Goal: Information Seeking & Learning: Learn about a topic

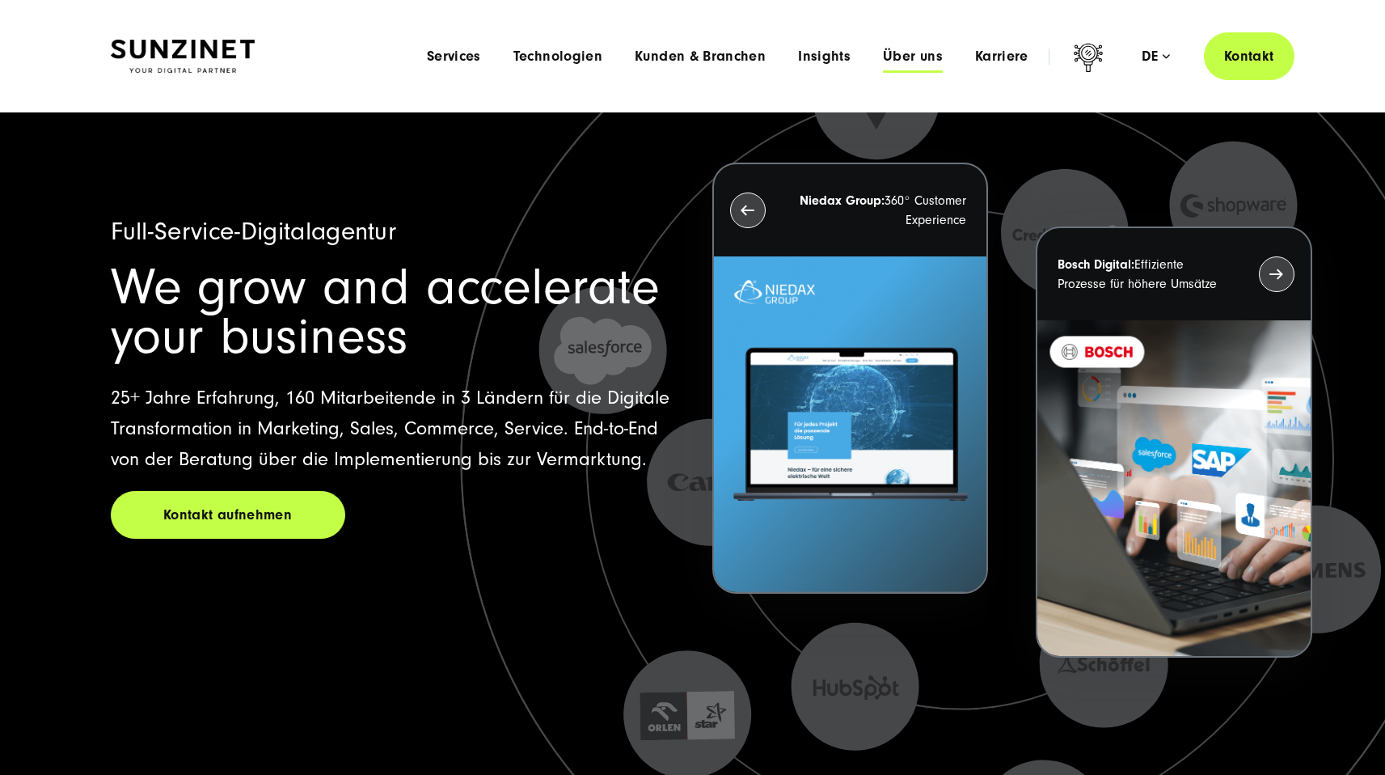
click at [905, 57] on span "Über uns" at bounding box center [913, 57] width 60 height 16
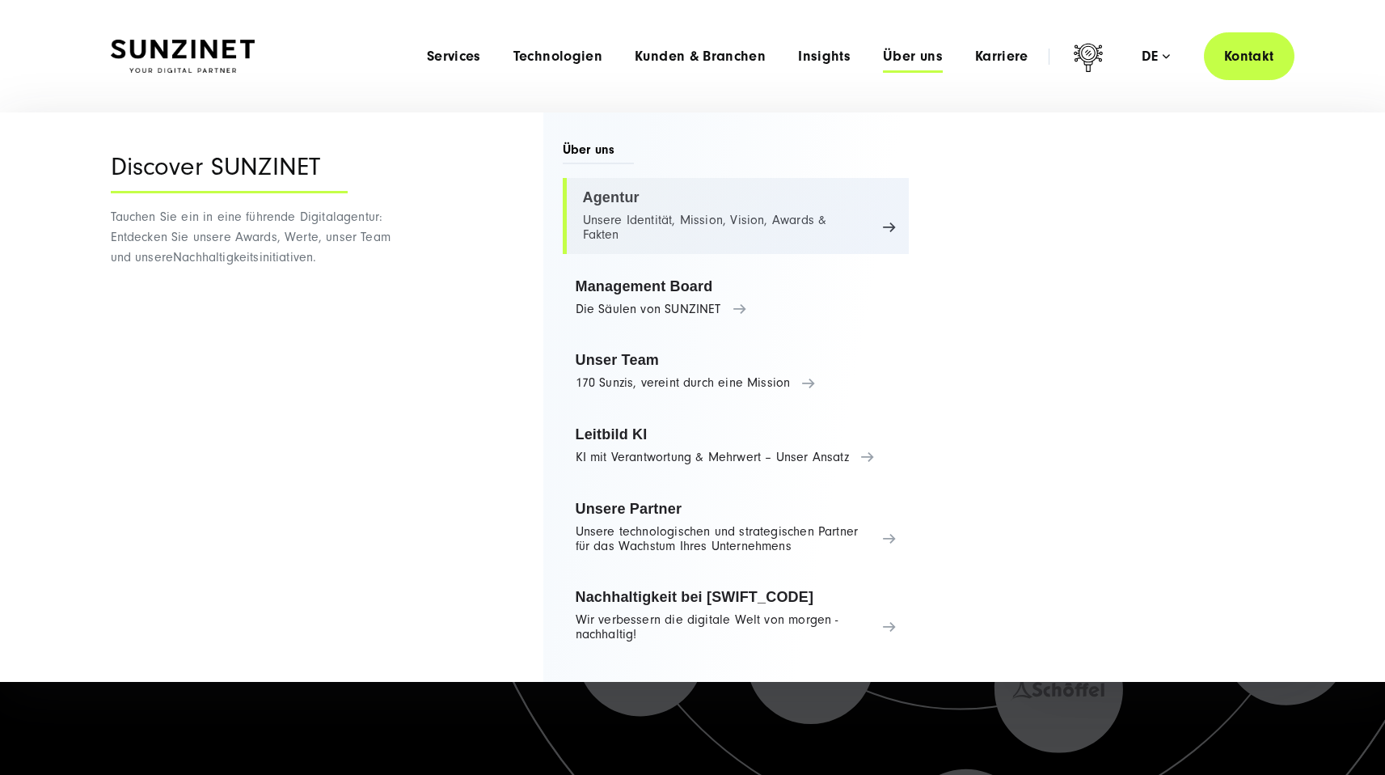
click at [656, 204] on link "Agentur Unsere Identität, Mission, Vision, Awards & Fakten" at bounding box center [736, 216] width 347 height 76
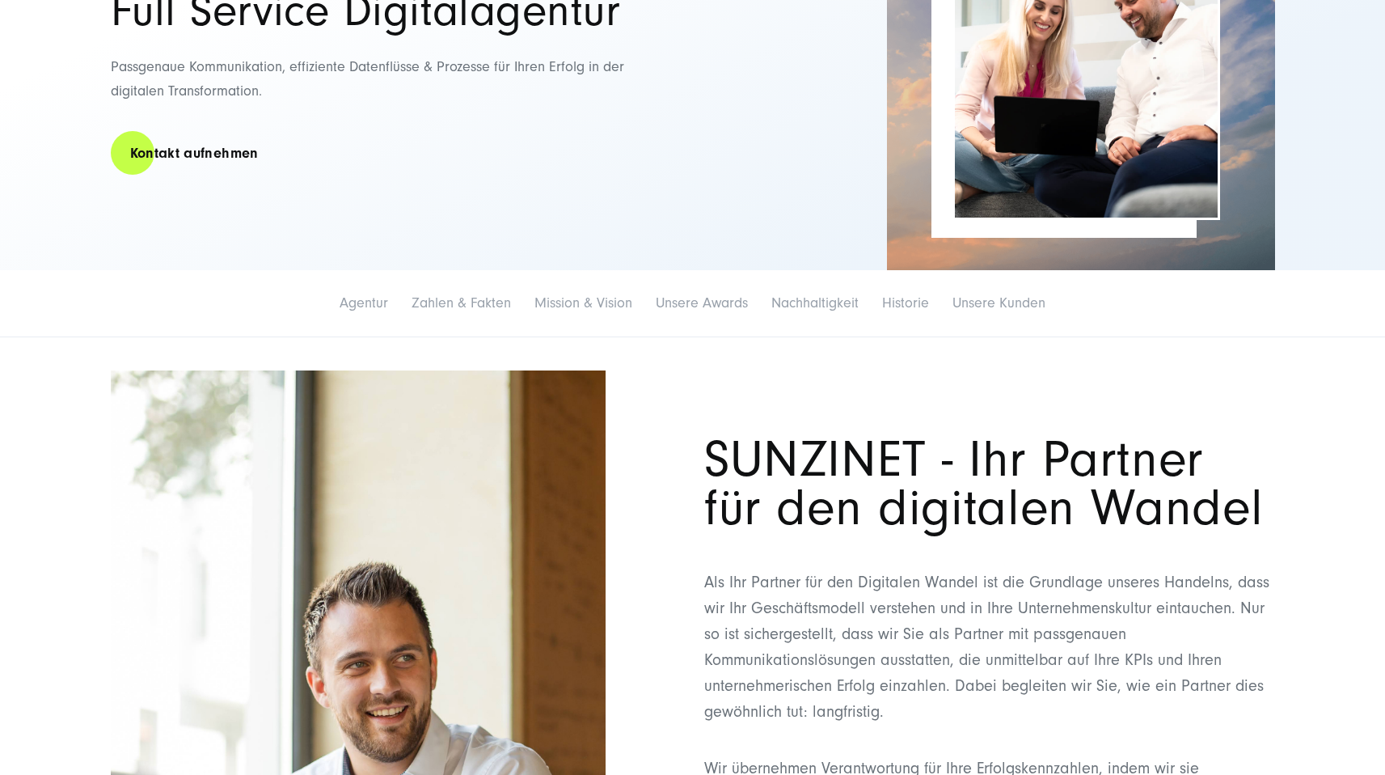
scroll to position [396, 0]
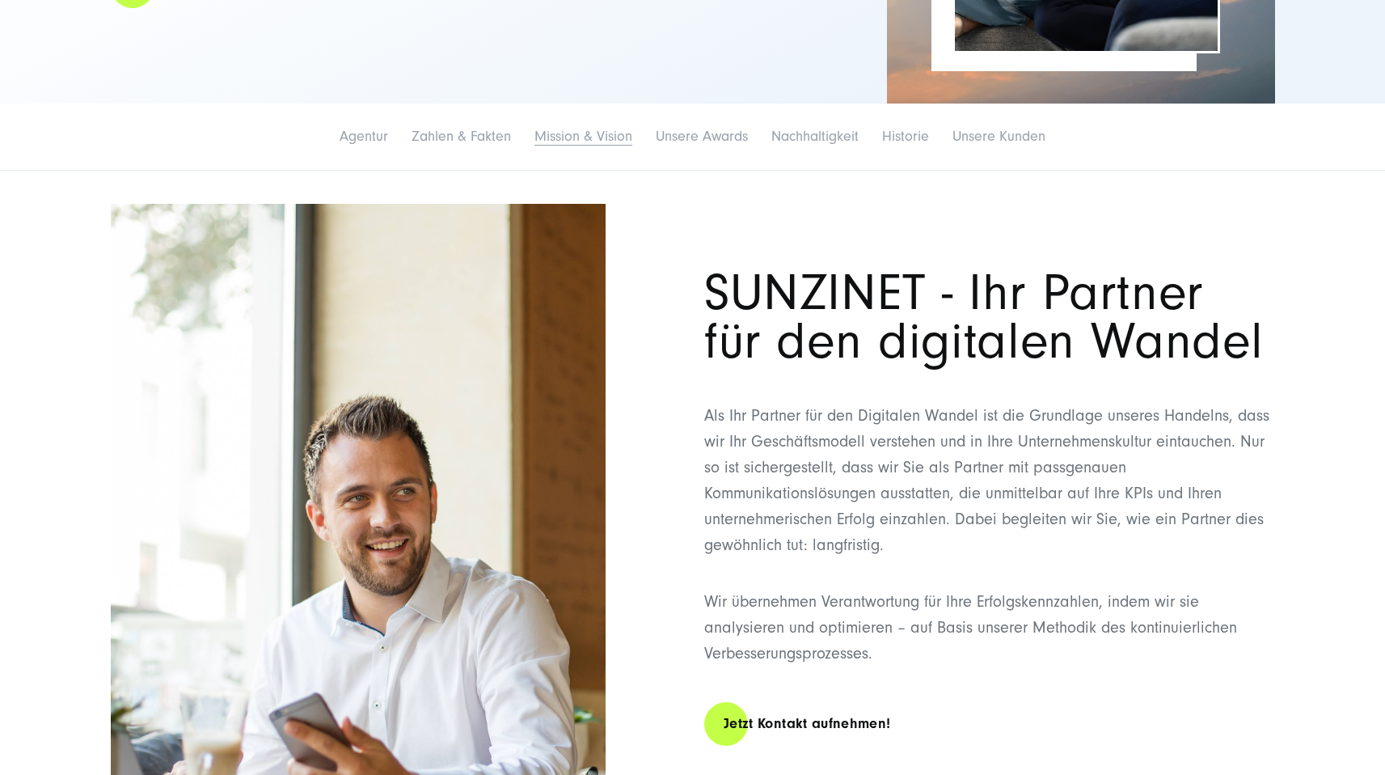
click at [597, 143] on link "Mission & Vision" at bounding box center [583, 136] width 98 height 17
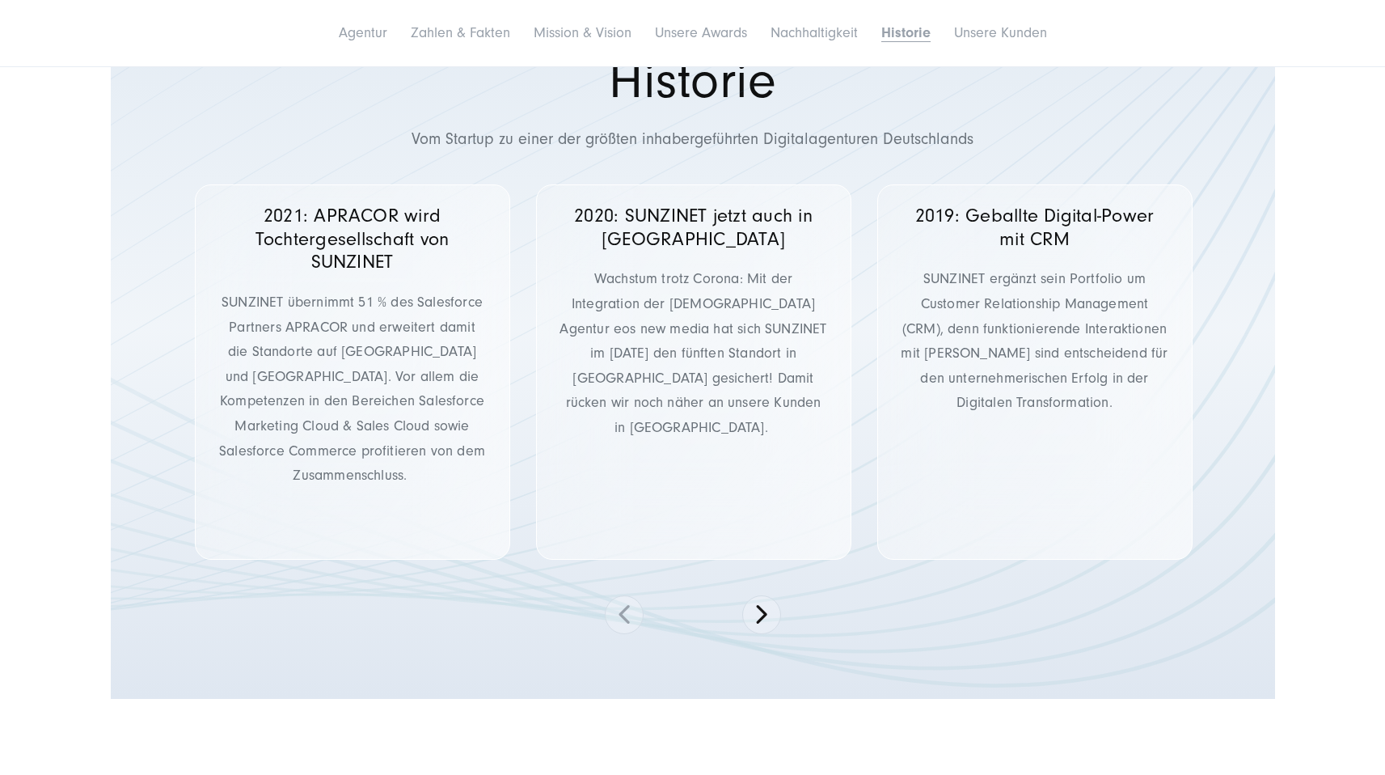
scroll to position [7798, 0]
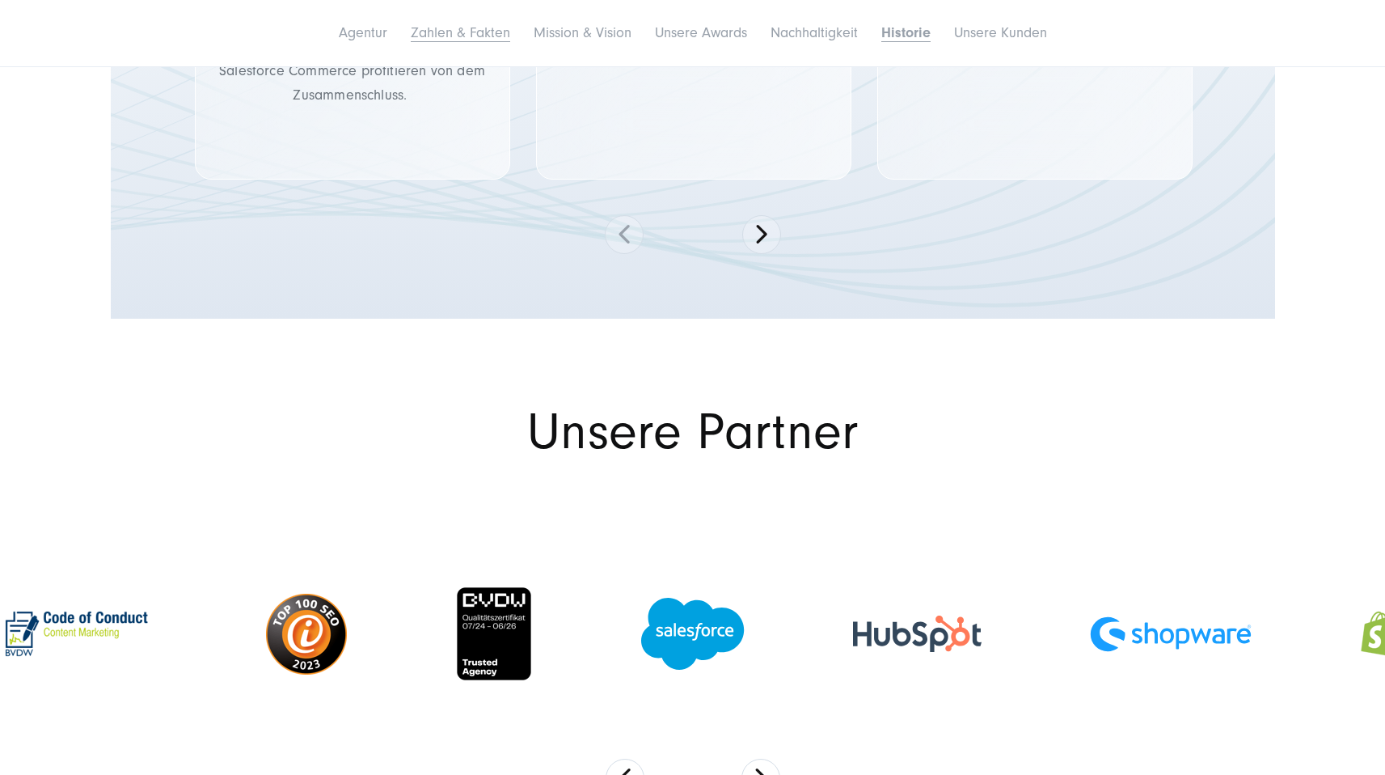
click at [430, 34] on link "Zahlen & Fakten" at bounding box center [460, 32] width 99 height 17
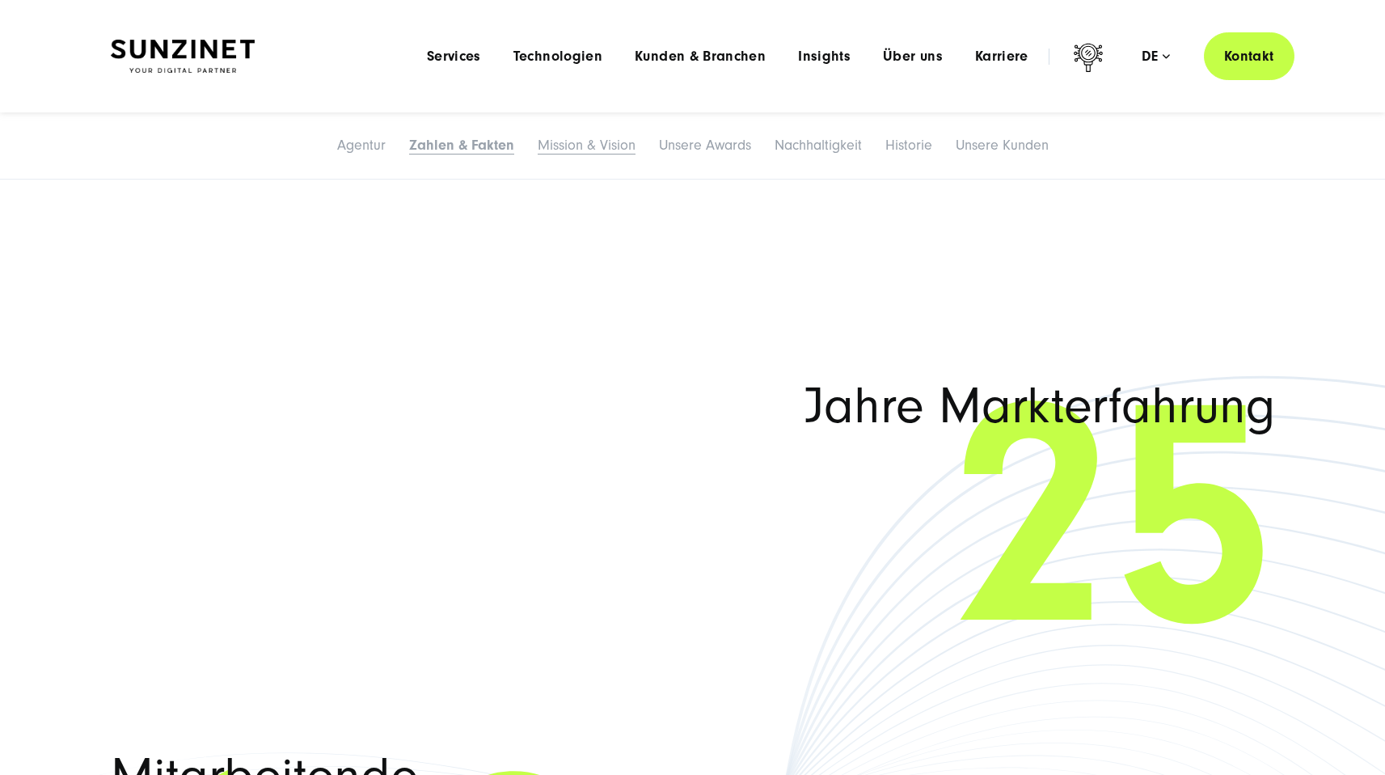
click at [599, 143] on link "Mission & Vision" at bounding box center [587, 145] width 98 height 17
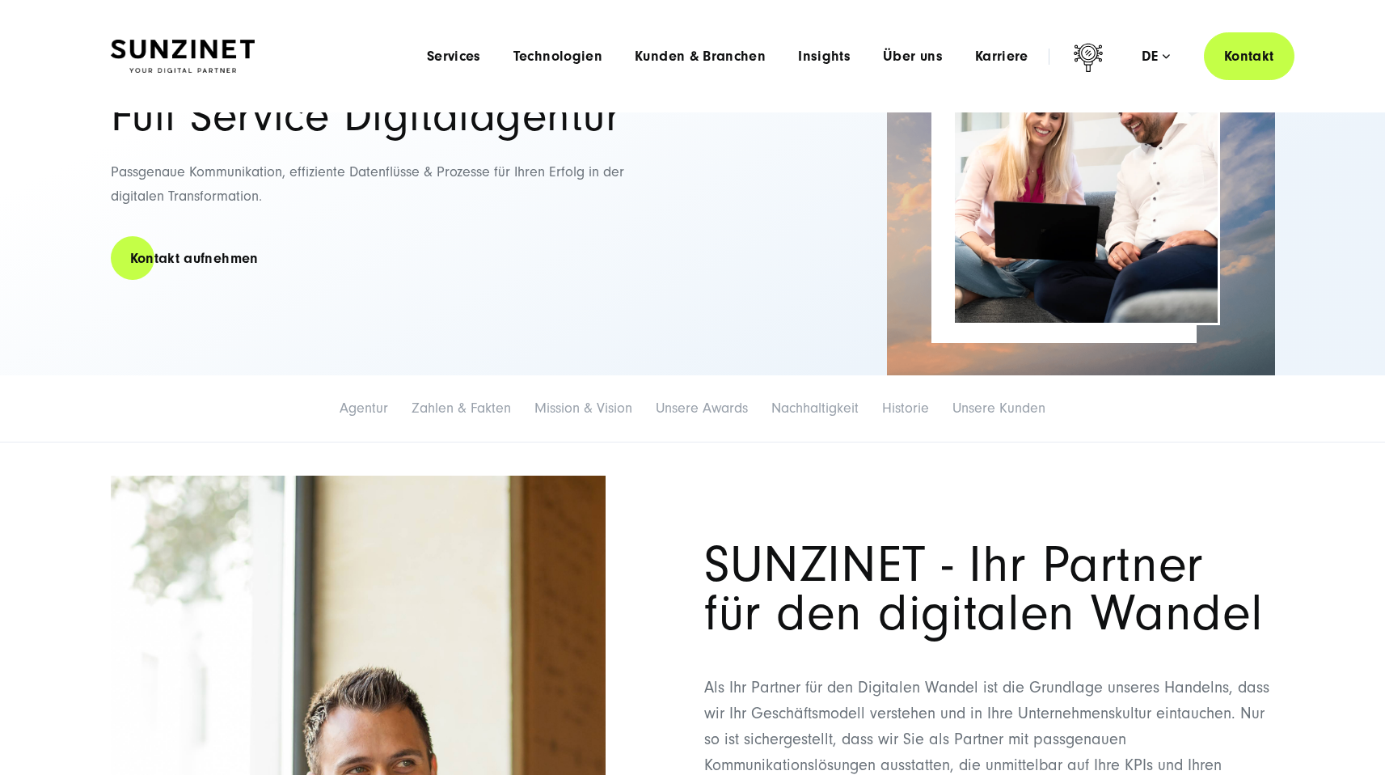
scroll to position [0, 0]
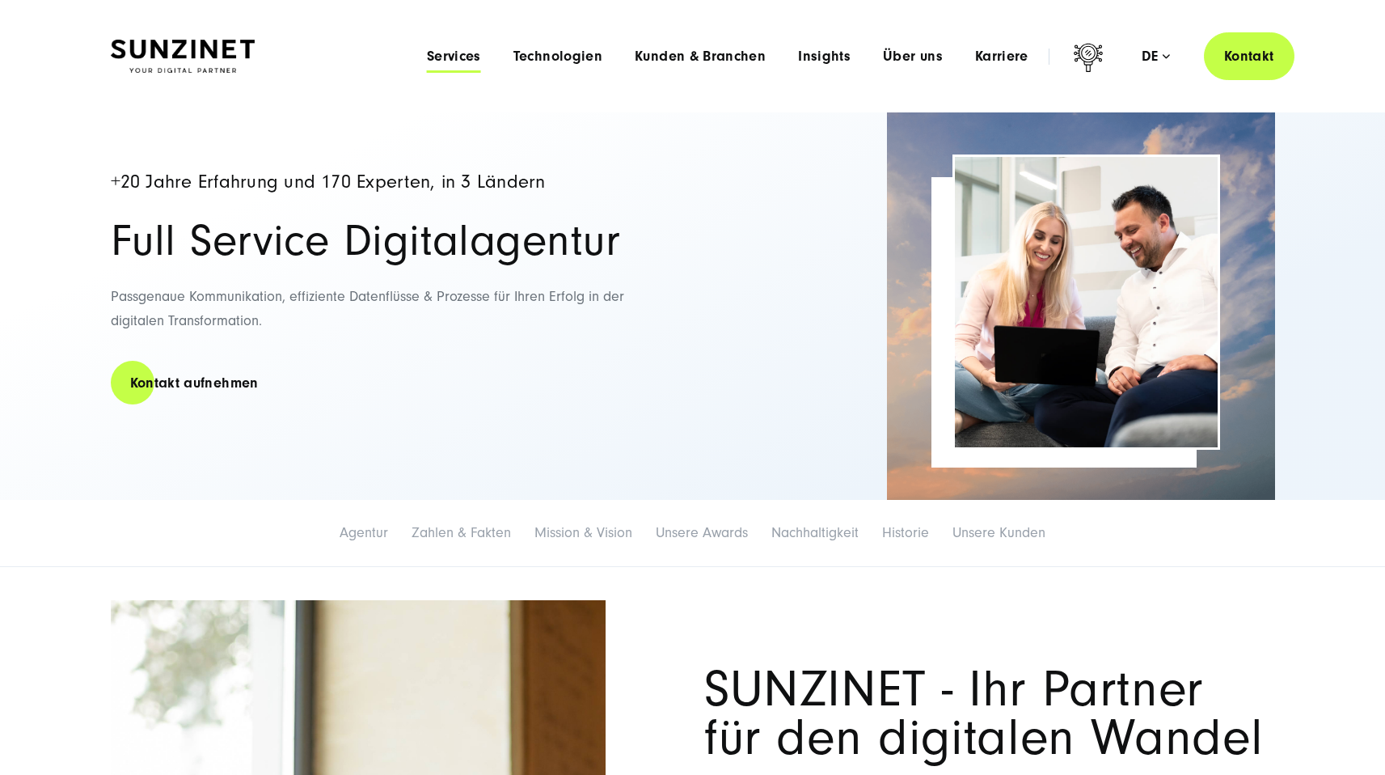
click at [447, 55] on span "Services" at bounding box center [454, 57] width 54 height 16
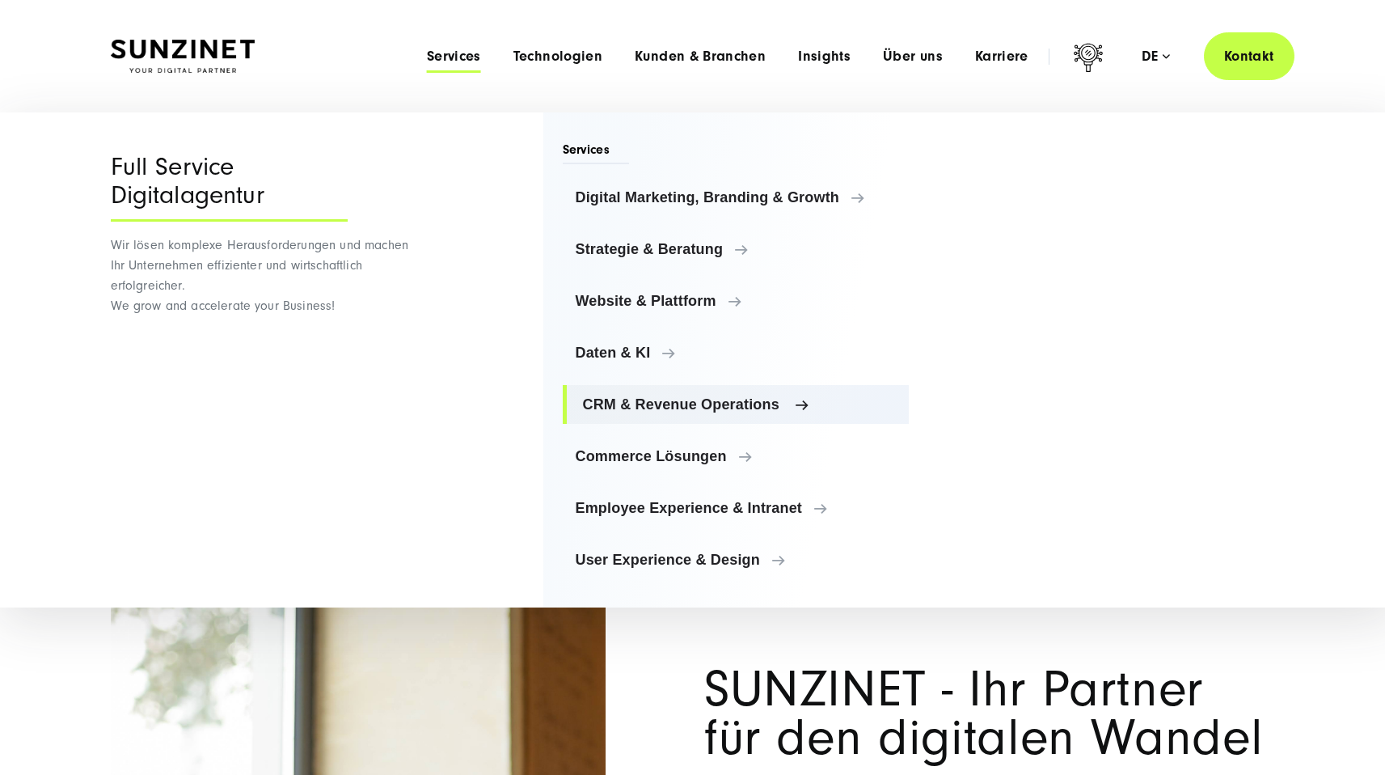
click at [694, 407] on span "CRM & Revenue Operations" at bounding box center [740, 404] width 314 height 16
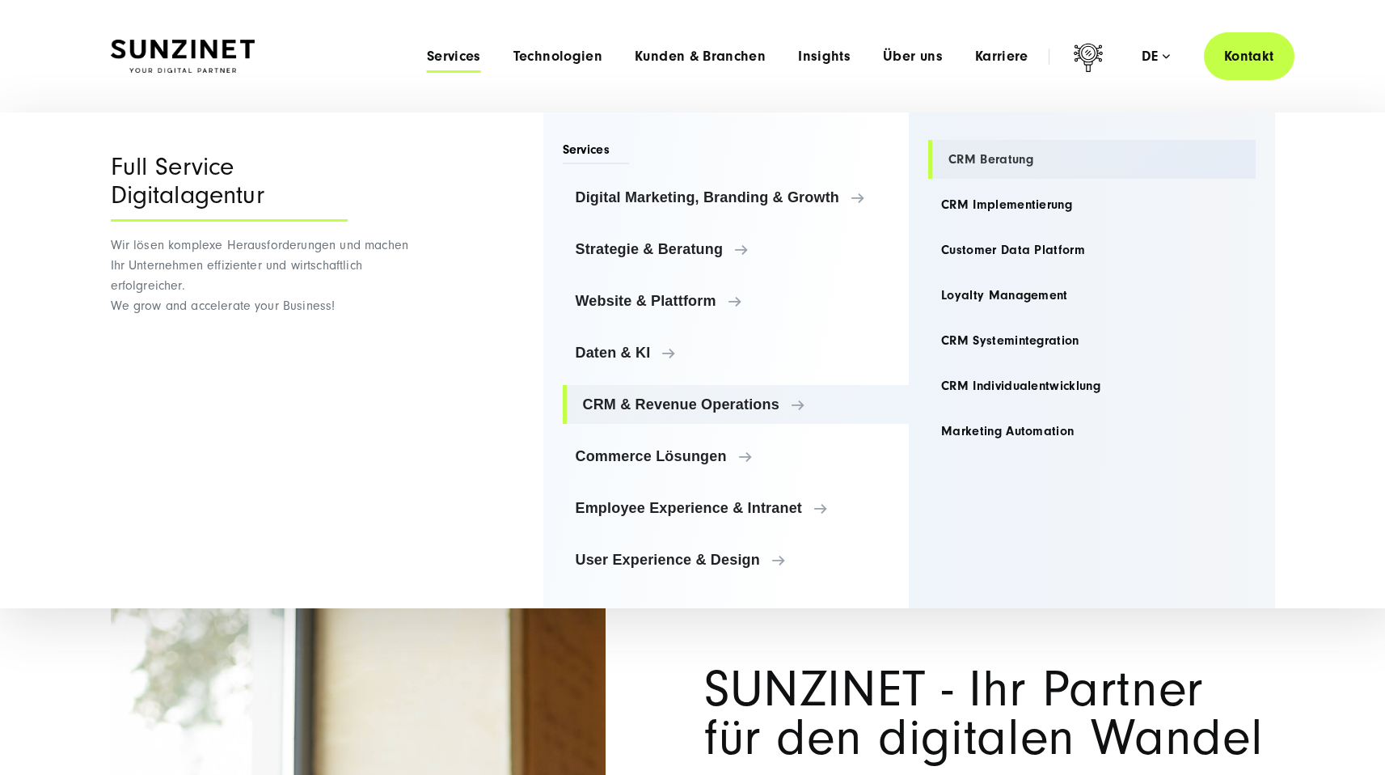
click at [987, 148] on link "CRM Beratung" at bounding box center [1091, 159] width 327 height 39
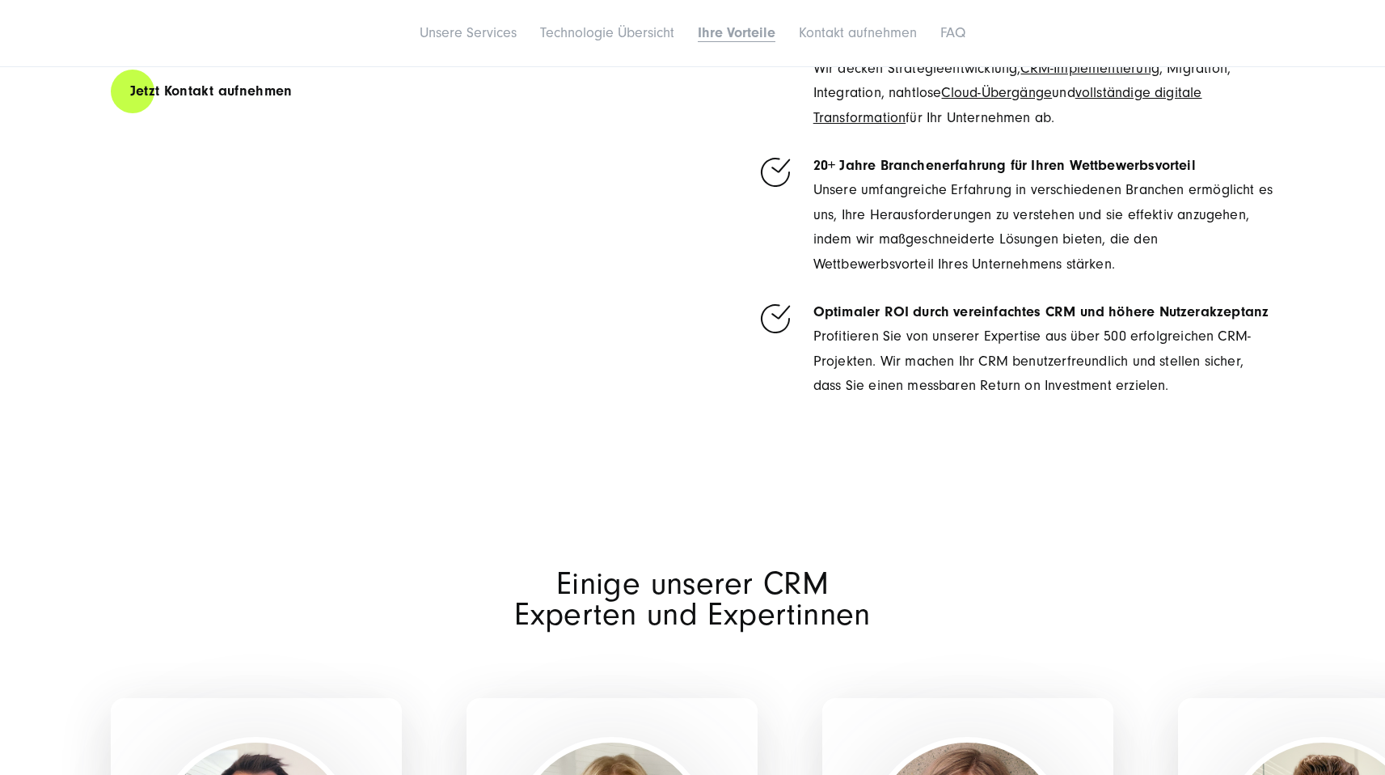
scroll to position [4881, 0]
